Goal: Answer question/provide support

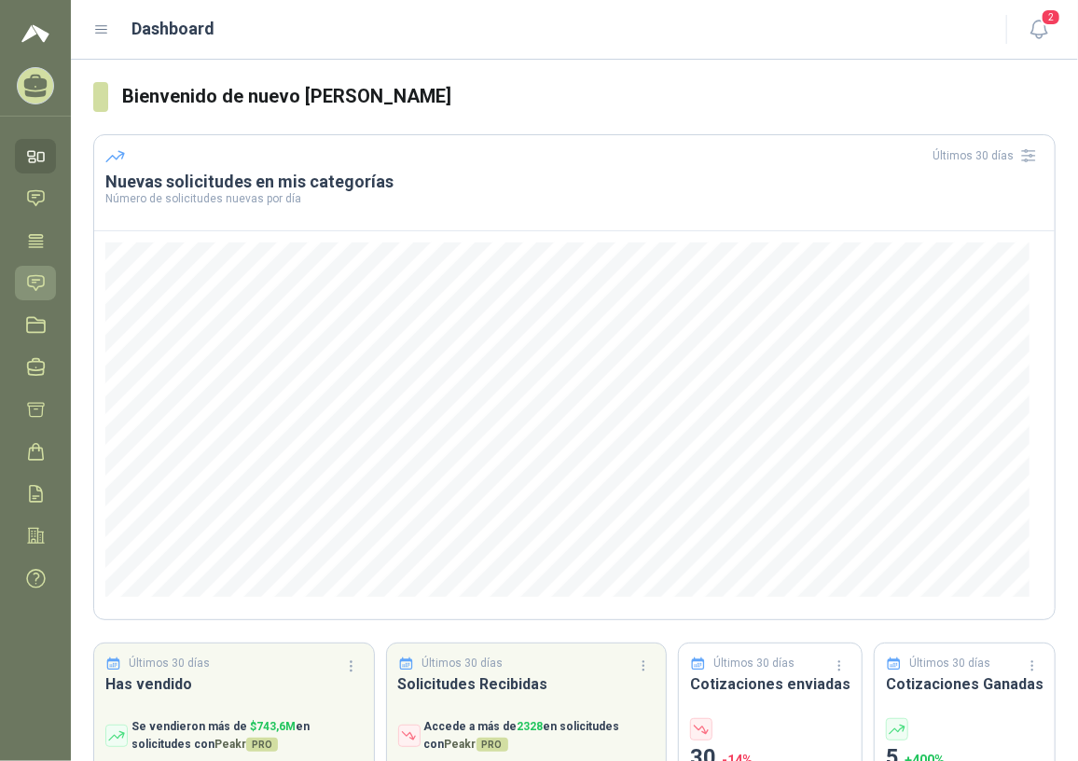
click at [24, 278] on link "Solicitudes" at bounding box center [35, 283] width 41 height 34
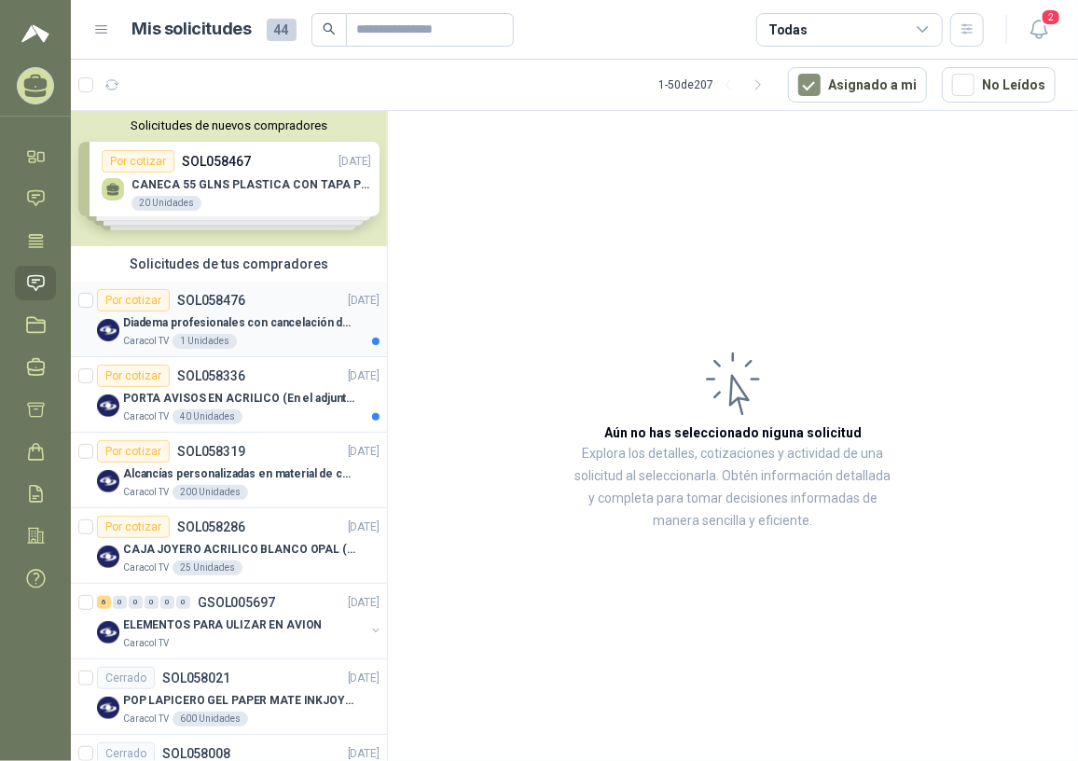
click at [280, 325] on p "Diadema profesionales con cancelación de ruido en micrófono" at bounding box center [239, 323] width 232 height 18
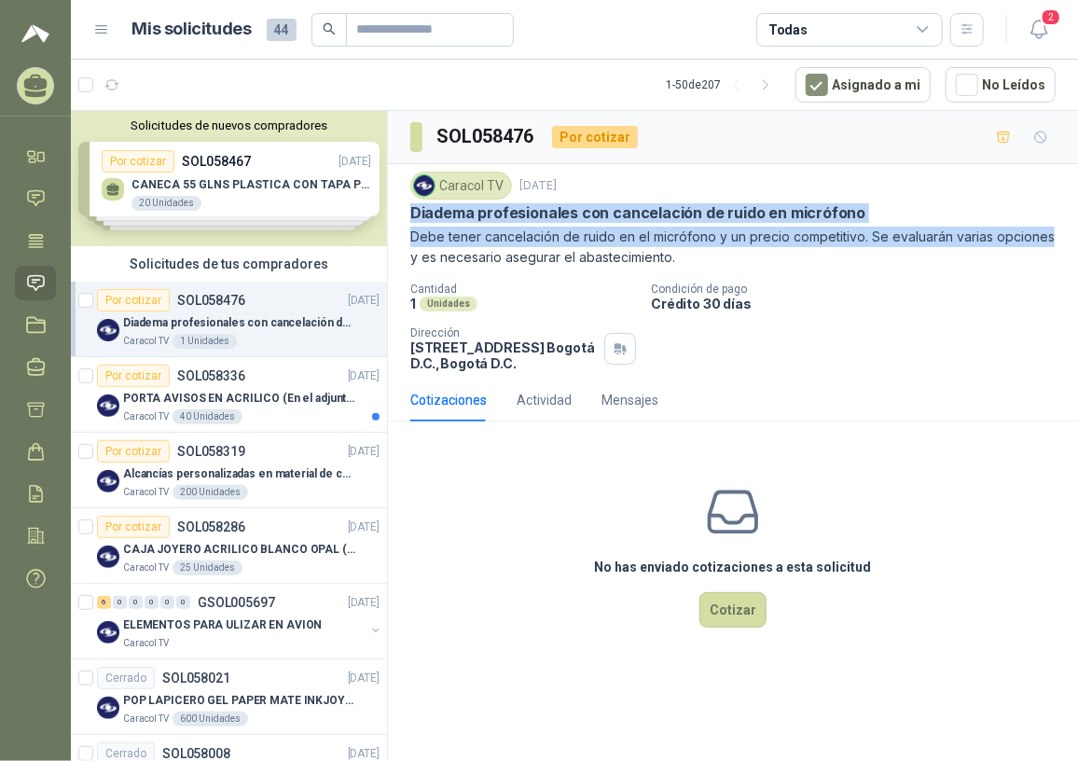
drag, startPoint x: 408, startPoint y: 212, endPoint x: 1061, endPoint y: 240, distance: 653.2
click at [1061, 240] on div "Caracol TV 3 oct, 2025 Diadema profesionales con cancelación de ruido en micróf…" at bounding box center [733, 271] width 690 height 214
copy div "Diadema profesionales con cancelación de ruido en micrófono Debe tener cancelac…"
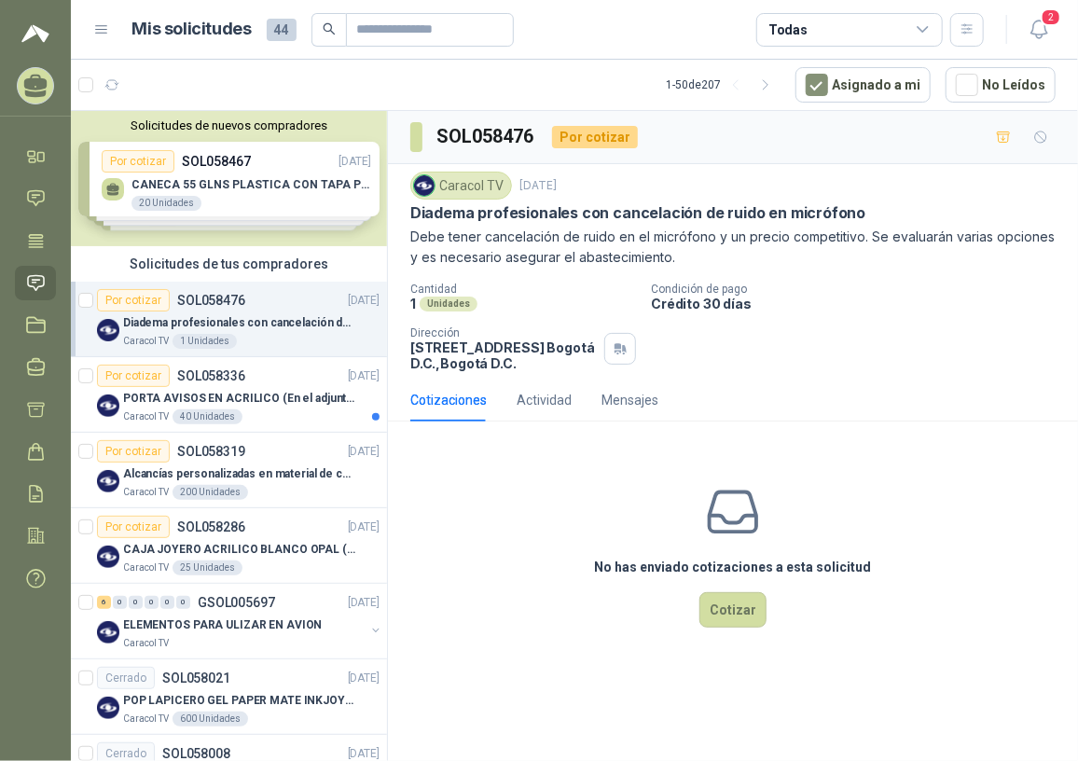
click at [796, 445] on div "No has enviado cotizaciones a esta solicitud Cotizar" at bounding box center [733, 555] width 690 height 238
